Goal: Information Seeking & Learning: Learn about a topic

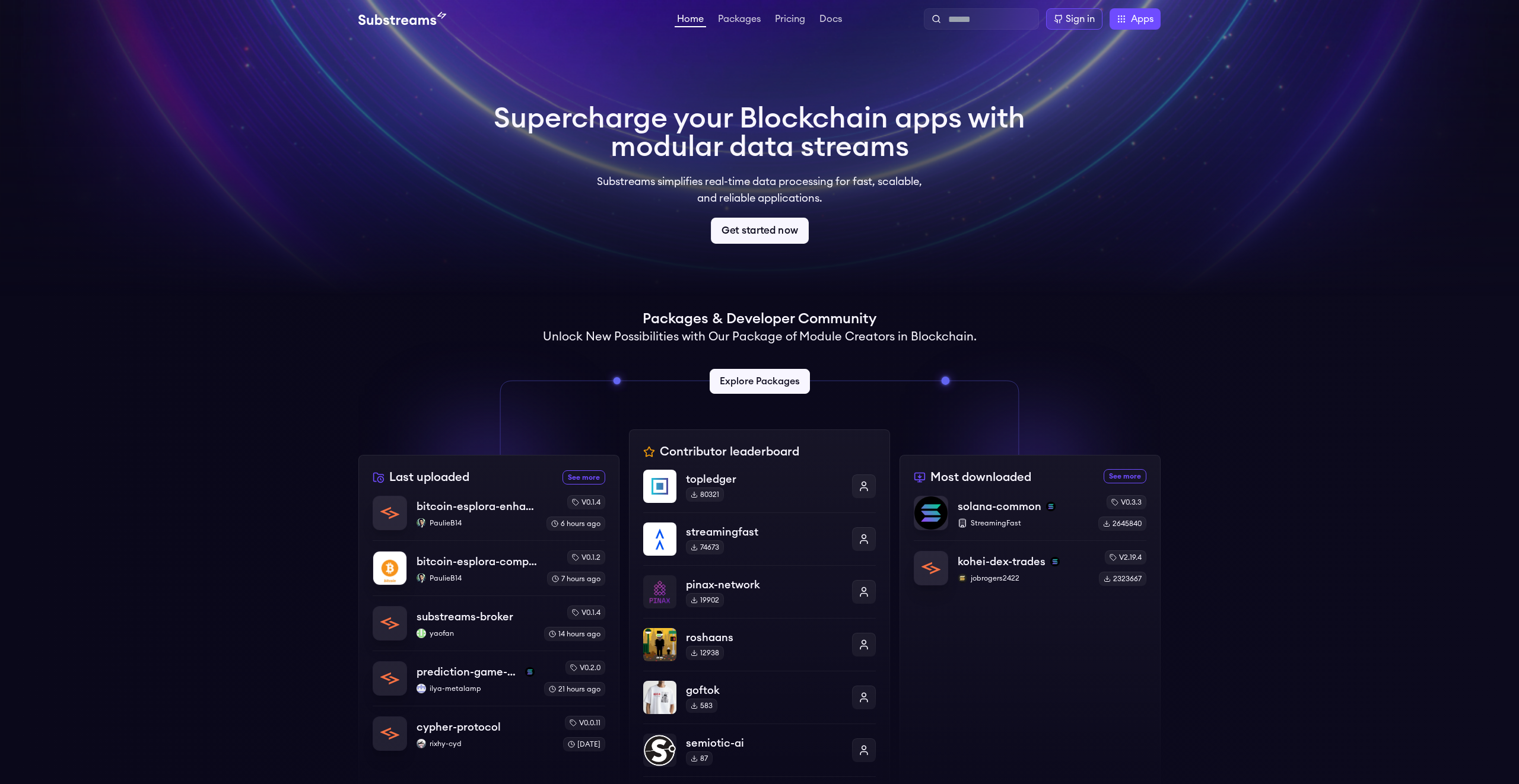
click at [756, 231] on link "Get started now" at bounding box center [760, 231] width 98 height 26
click at [834, 19] on link "Docs" at bounding box center [831, 21] width 27 height 12
click at [784, 19] on link "Pricing" at bounding box center [790, 21] width 35 height 12
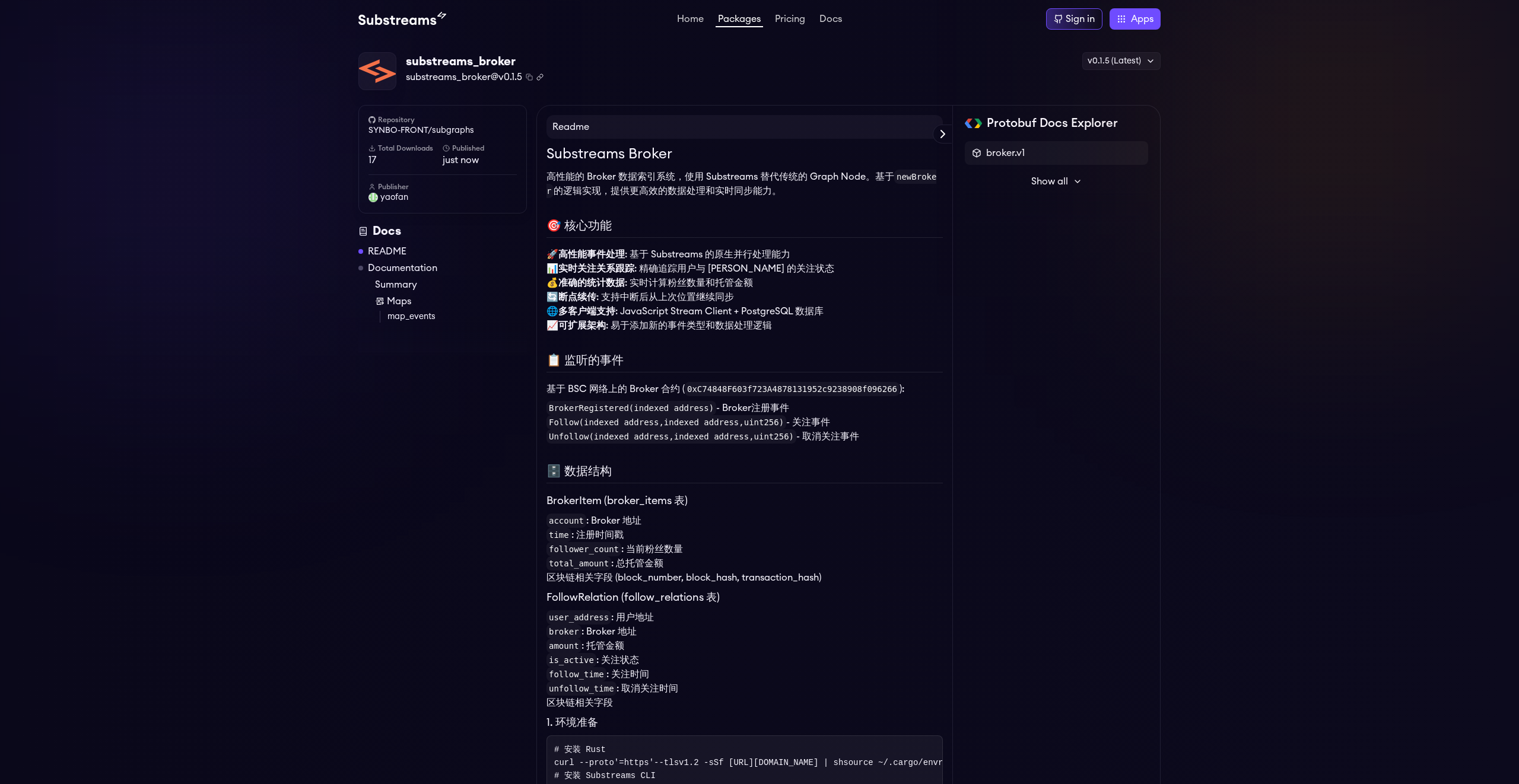
click at [542, 76] on icon "Copy .spkg link to clipboard" at bounding box center [540, 77] width 7 height 7
